Goal: Use online tool/utility

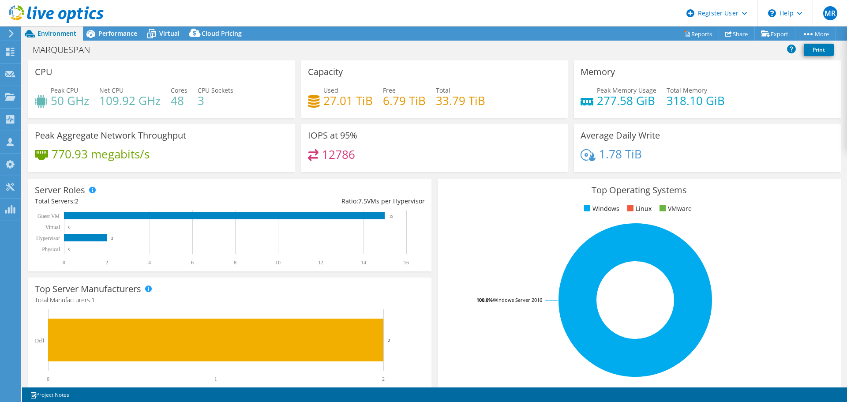
select select "USD"
click at [121, 32] on span "Performance" at bounding box center [117, 33] width 39 height 8
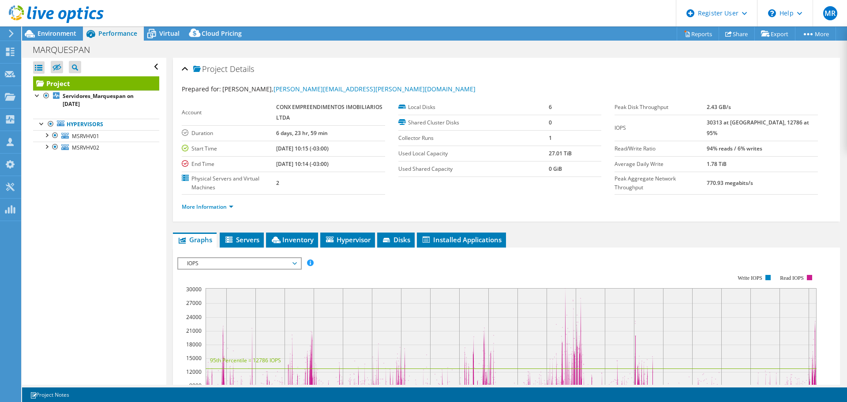
click at [71, 31] on span "Environment" at bounding box center [57, 33] width 39 height 8
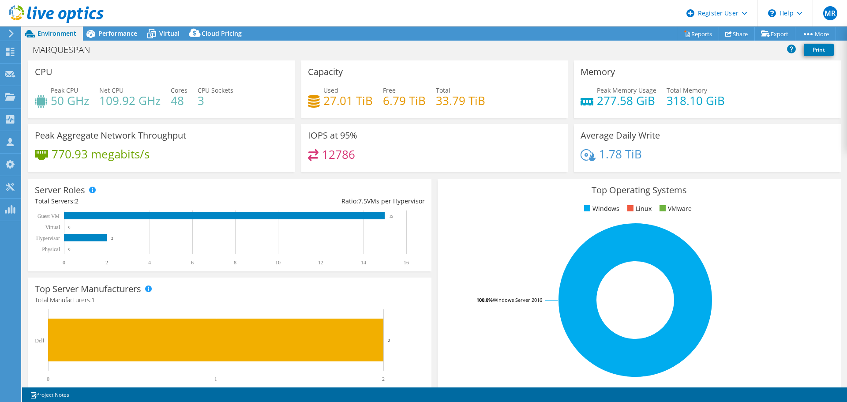
click at [117, 28] on div "Performance" at bounding box center [113, 33] width 61 height 14
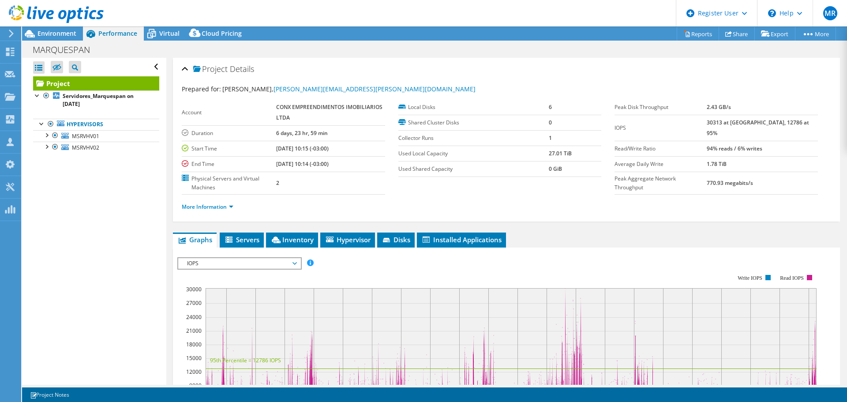
click at [58, 32] on span "Environment" at bounding box center [57, 33] width 39 height 8
